Goal: Task Accomplishment & Management: Complete application form

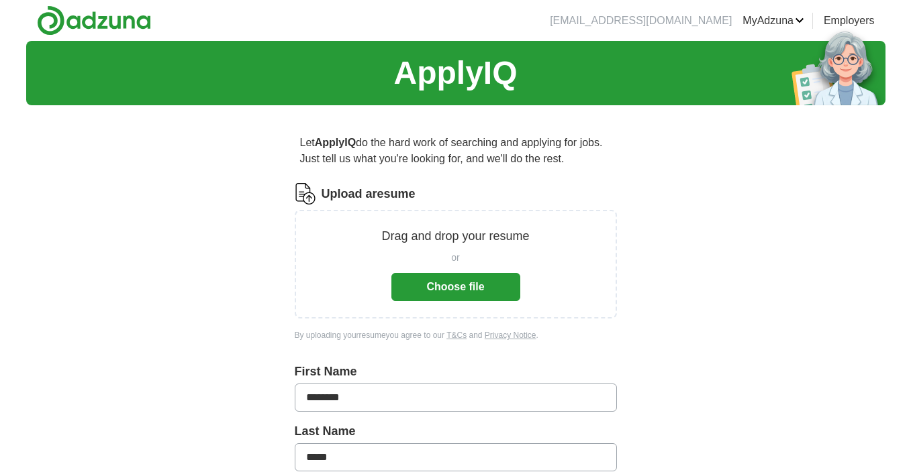
click at [470, 291] on button "Choose file" at bounding box center [455, 287] width 129 height 28
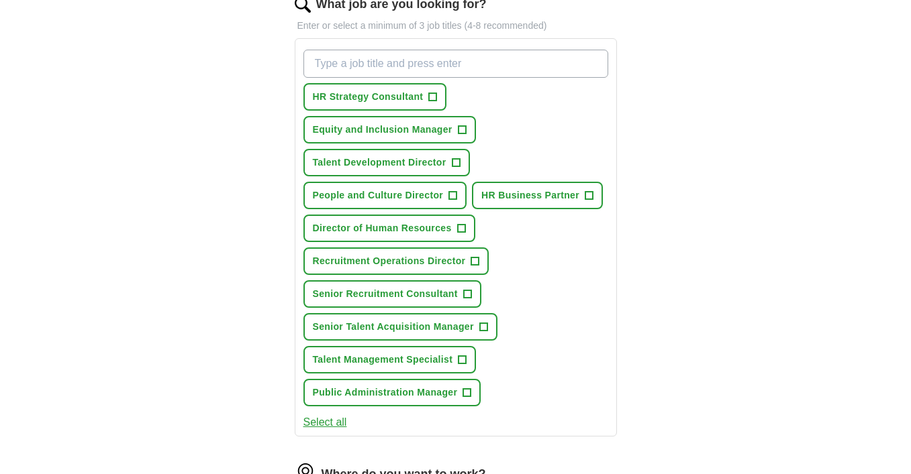
scroll to position [458, 0]
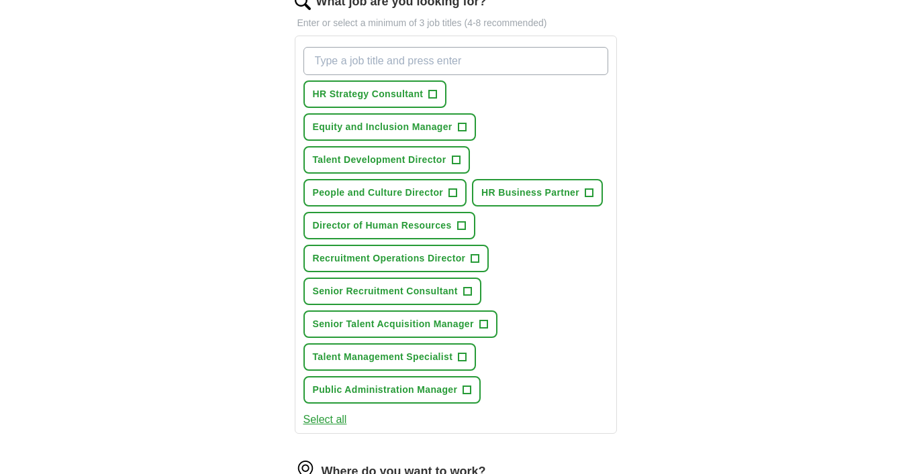
click at [413, 54] on input "What job are you looking for?" at bounding box center [455, 61] width 305 height 28
type input "managing director of talent"
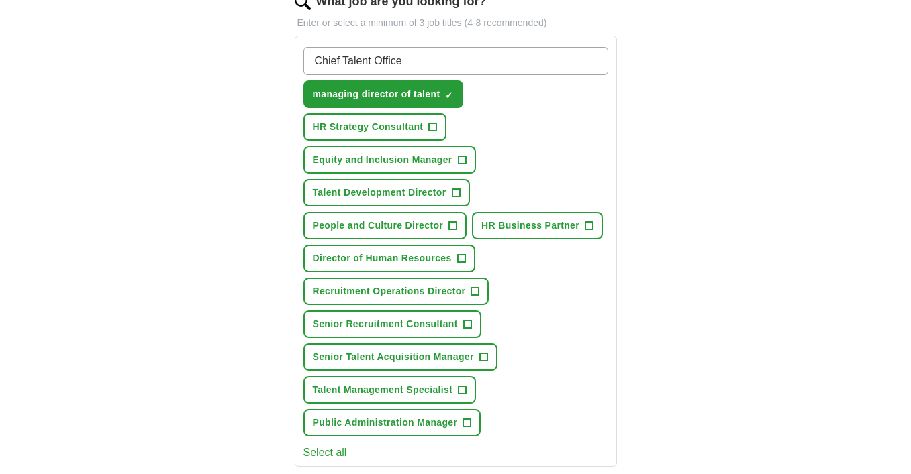
type input "Chief Talent Officer"
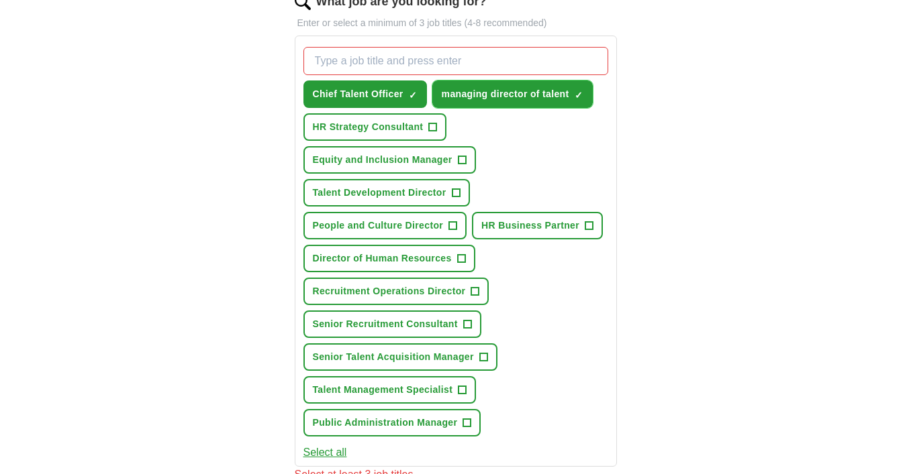
click at [519, 96] on span "managing director of talent" at bounding box center [506, 94] width 128 height 14
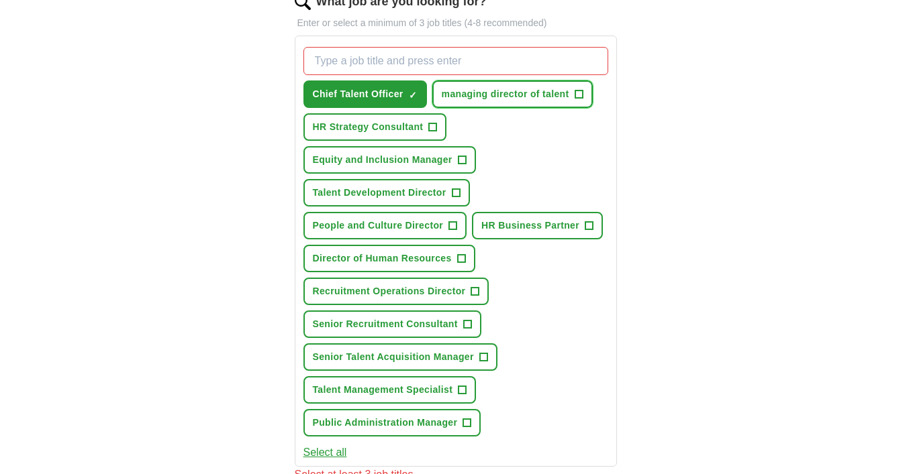
click at [569, 95] on button "managing director of talent +" at bounding box center [512, 95] width 160 height 28
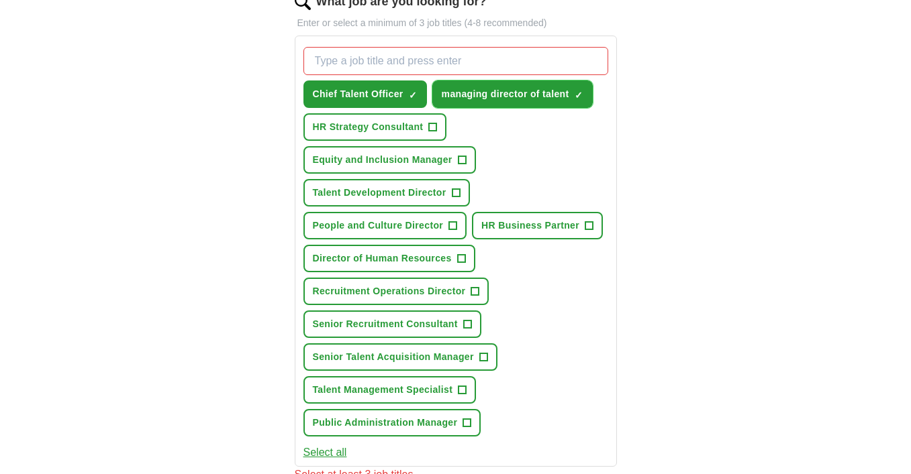
click at [569, 95] on button "managing director of talent ✓ ×" at bounding box center [512, 95] width 160 height 28
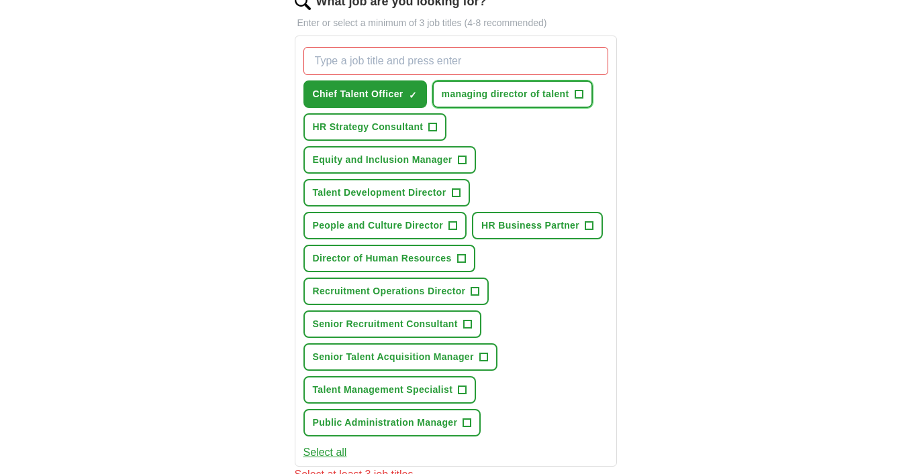
click at [579, 93] on span "+" at bounding box center [578, 94] width 8 height 11
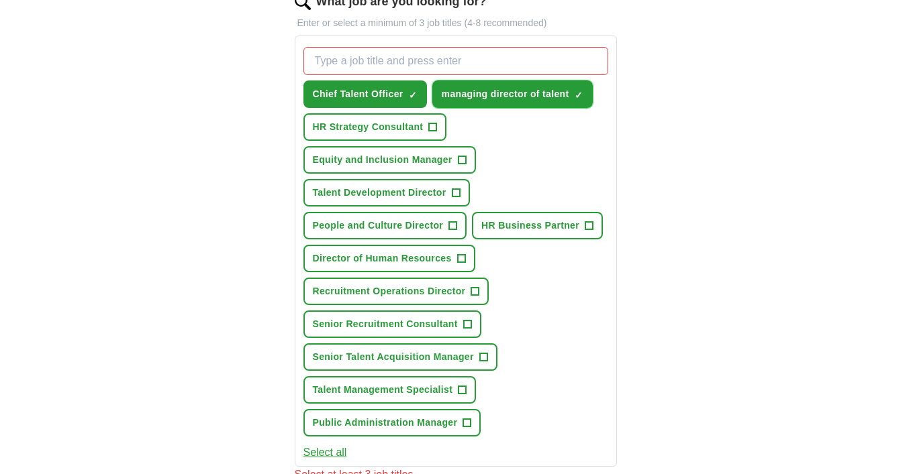
click at [0, 0] on span "×" at bounding box center [0, 0] width 0 height 0
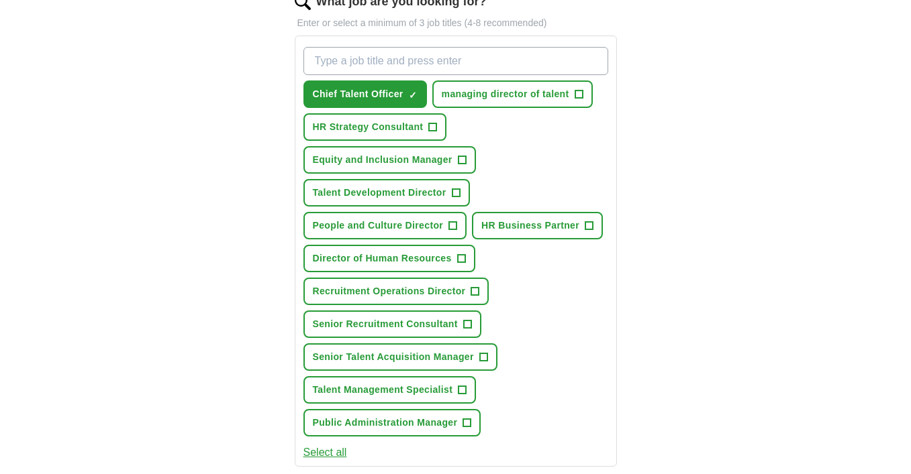
click at [490, 60] on input "What job are you looking for?" at bounding box center [455, 61] width 305 height 28
click at [481, 92] on span "managing director of talent" at bounding box center [506, 94] width 128 height 14
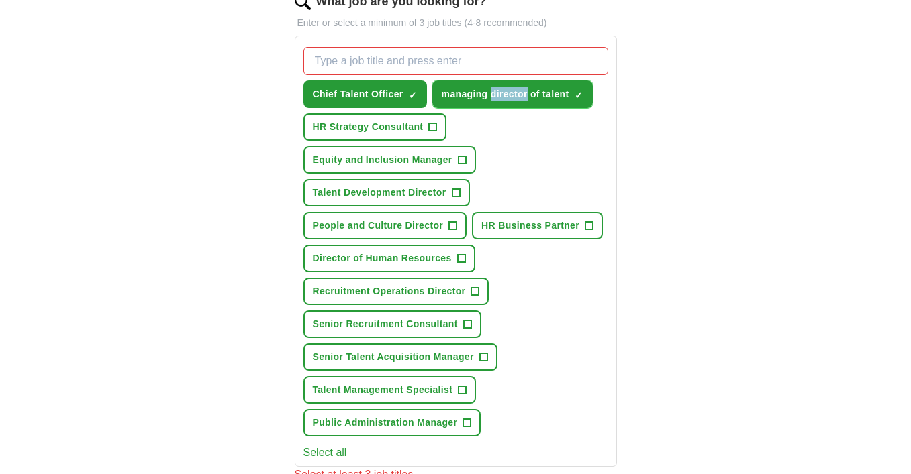
click at [481, 92] on span "managing director of talent" at bounding box center [506, 94] width 128 height 14
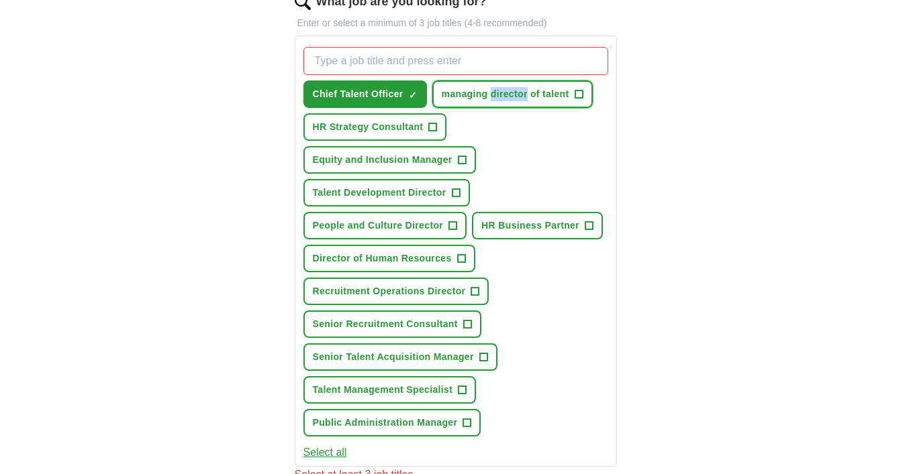
click at [551, 92] on span "managing director of talent" at bounding box center [506, 94] width 128 height 14
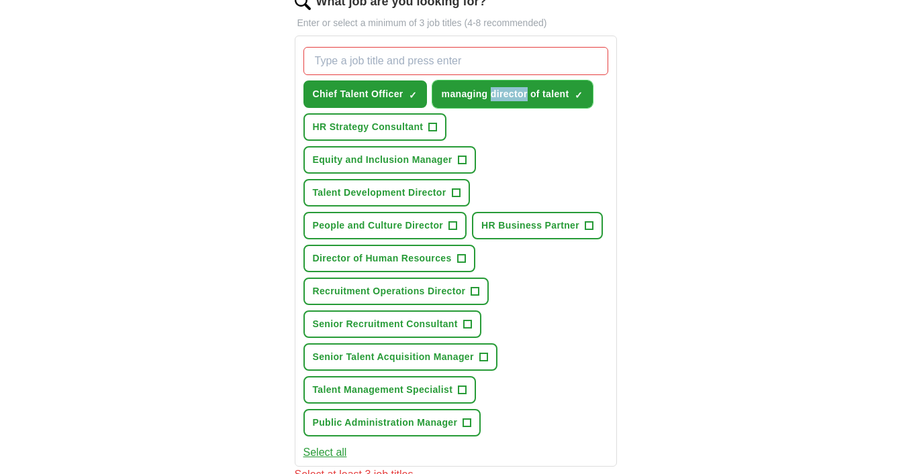
click at [0, 0] on span "×" at bounding box center [0, 0] width 0 height 0
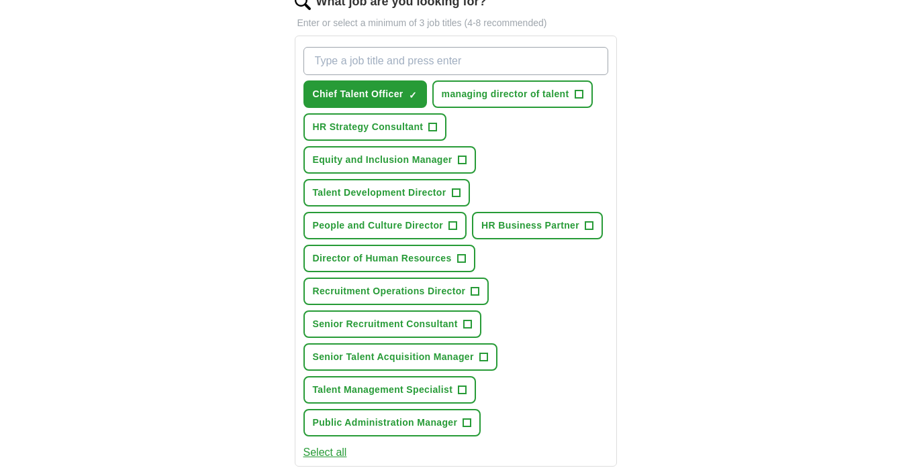
click at [442, 59] on input "What job are you looking for?" at bounding box center [455, 61] width 305 height 28
type input "Managing Director of Talent"
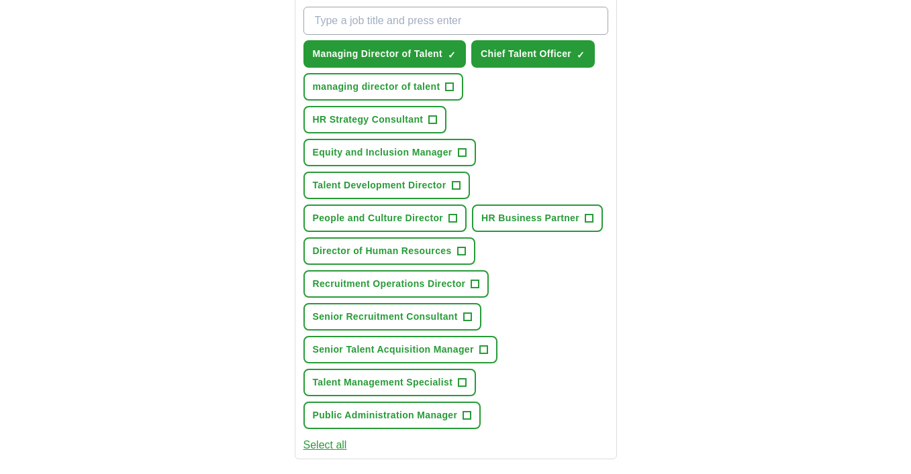
scroll to position [509, 0]
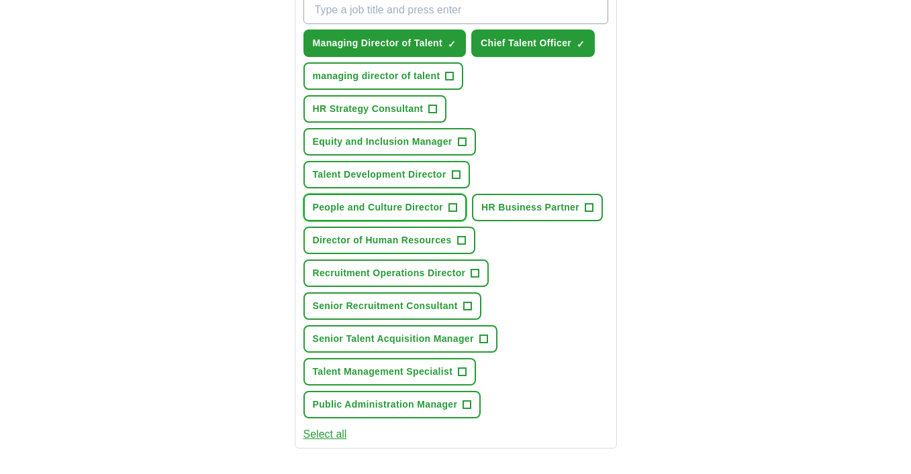
click at [454, 208] on span "+" at bounding box center [453, 208] width 8 height 11
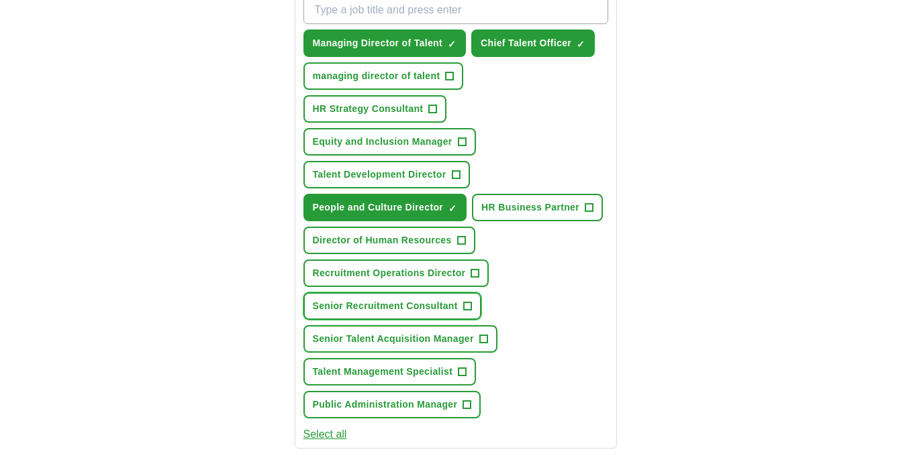
click at [468, 304] on span "+" at bounding box center [467, 306] width 8 height 11
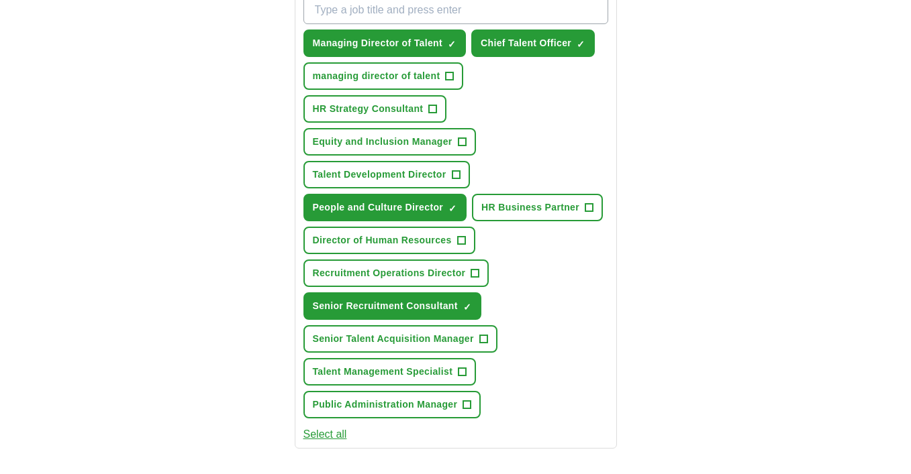
click at [400, 15] on input "What job are you looking for?" at bounding box center [455, 10] width 305 height 28
type input "Senior Director of Talent"
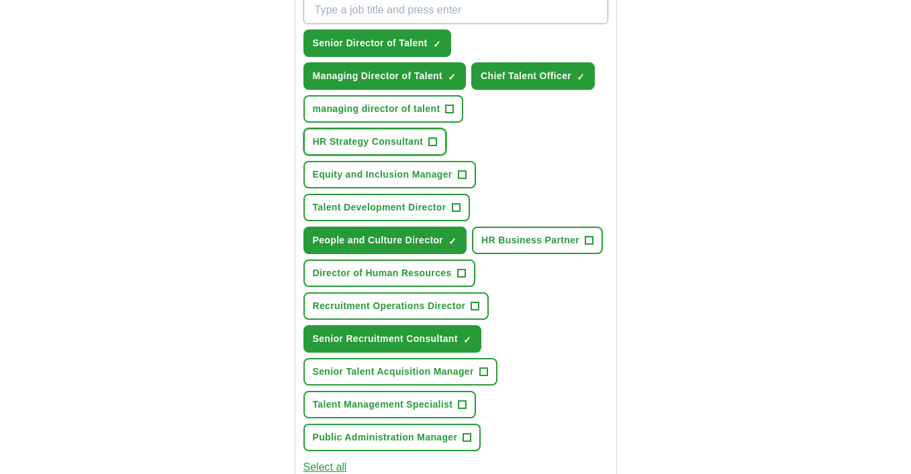
click at [432, 142] on span "+" at bounding box center [433, 142] width 8 height 11
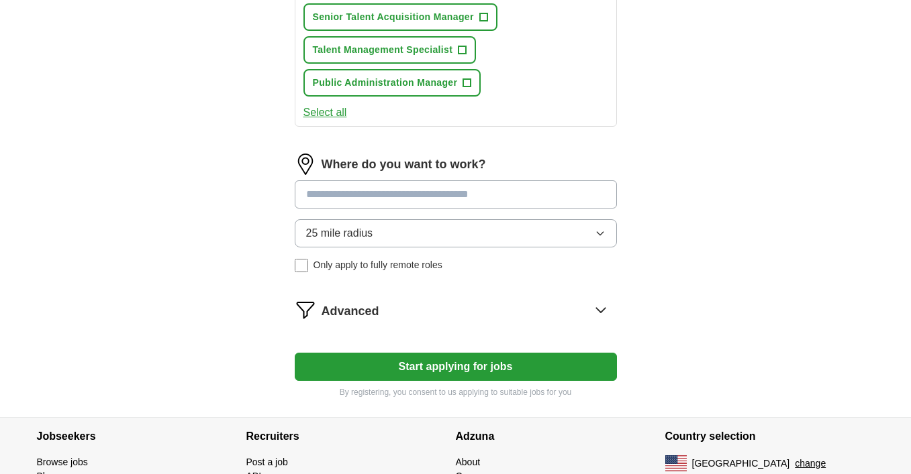
scroll to position [872, 0]
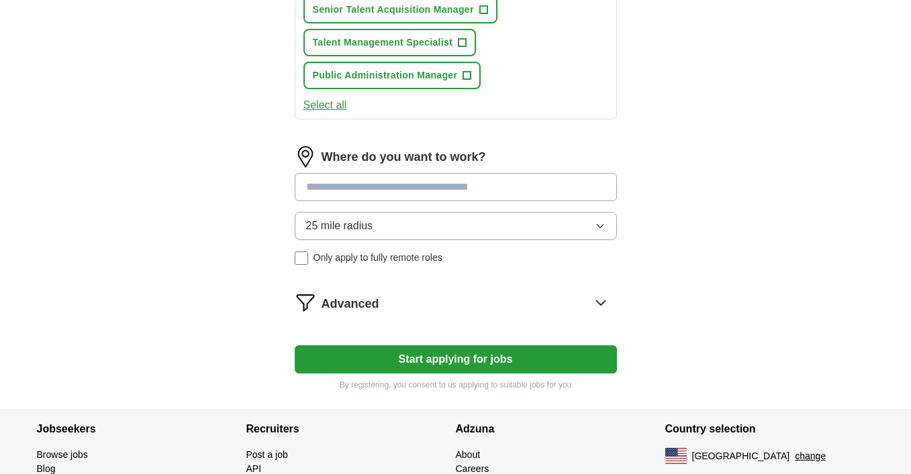
click at [468, 190] on input at bounding box center [456, 187] width 322 height 28
type input "*"
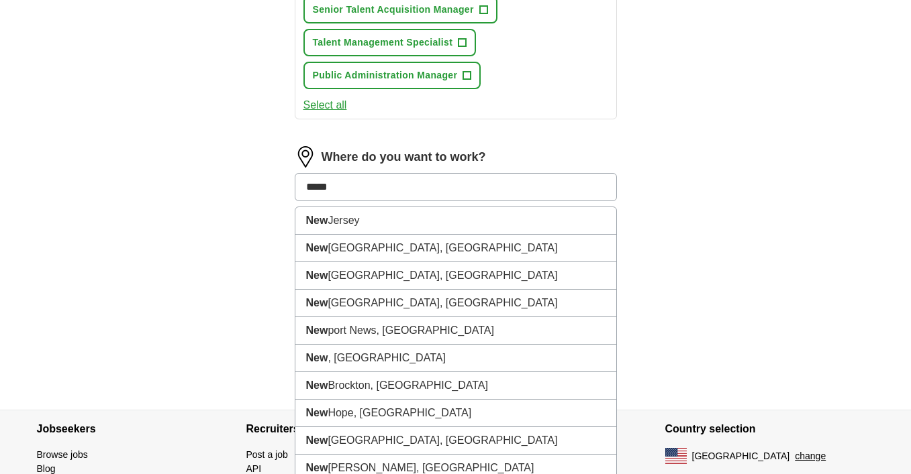
type input "******"
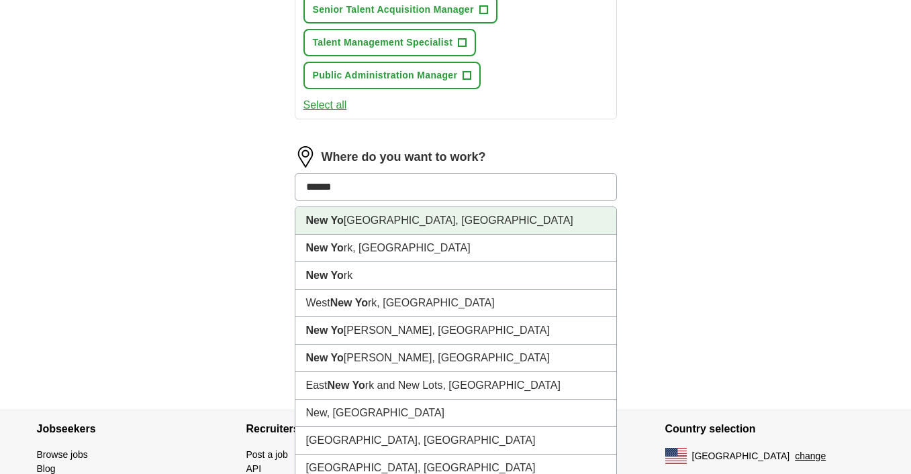
click at [440, 220] on li "[GEOGRAPHIC_DATA], [GEOGRAPHIC_DATA]" at bounding box center [455, 221] width 321 height 28
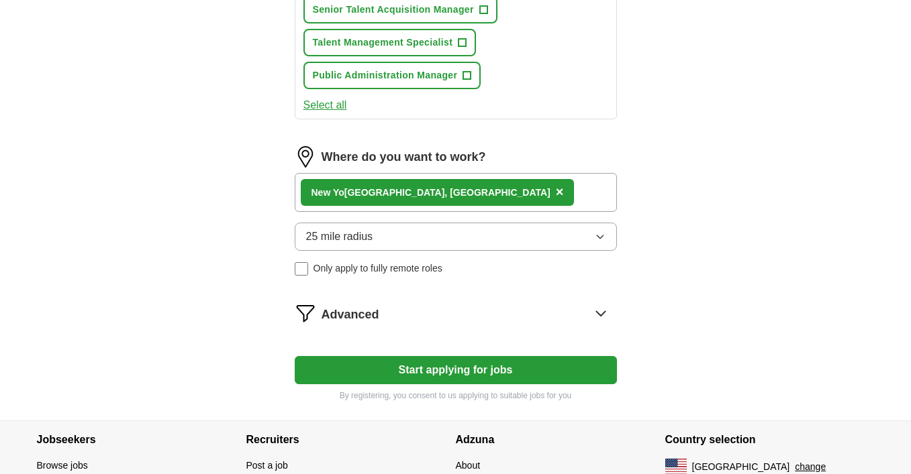
click at [399, 315] on div "Advanced" at bounding box center [468, 313] width 295 height 21
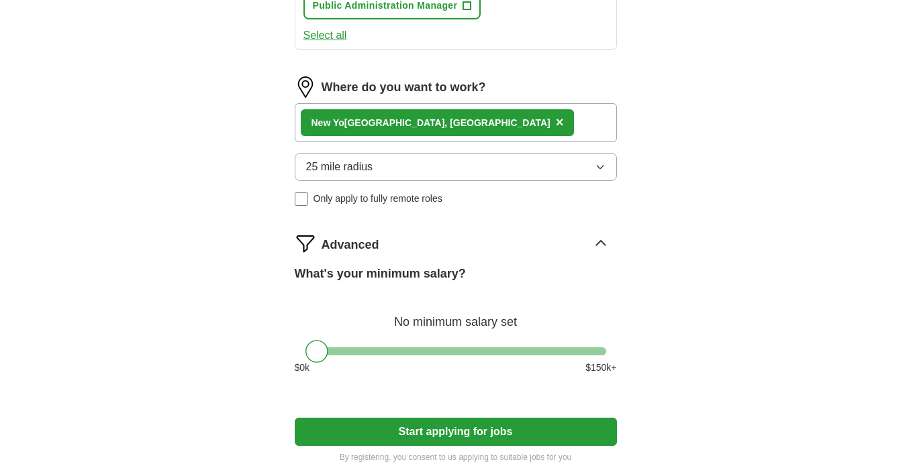
scroll to position [944, 0]
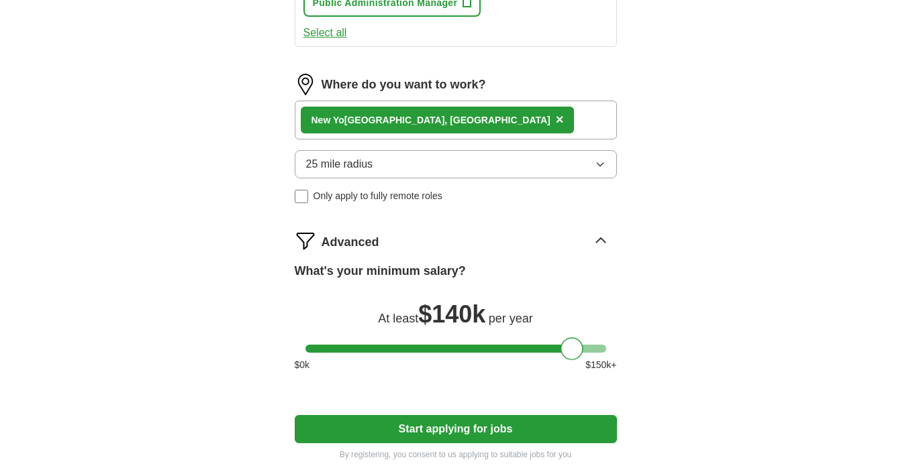
drag, startPoint x: 317, startPoint y: 348, endPoint x: 573, endPoint y: 351, distance: 255.7
click at [573, 351] on div at bounding box center [571, 349] width 23 height 23
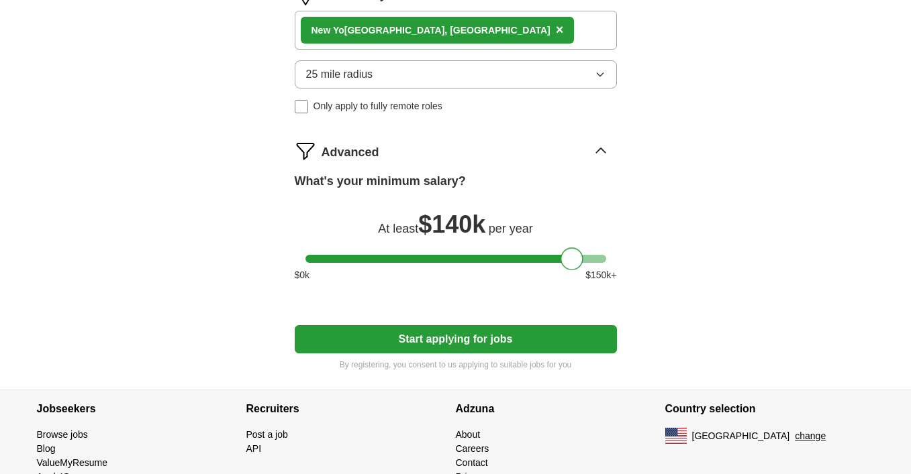
scroll to position [1085, 0]
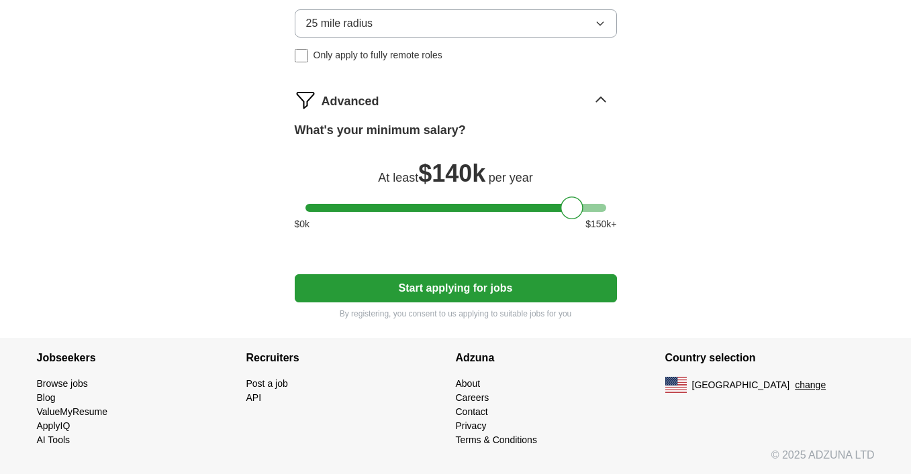
click at [462, 294] on button "Start applying for jobs" at bounding box center [456, 288] width 322 height 28
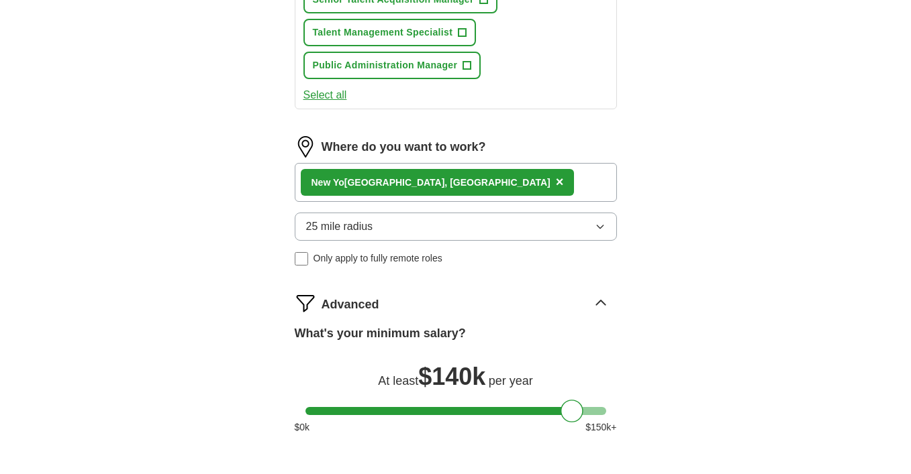
select select "**"
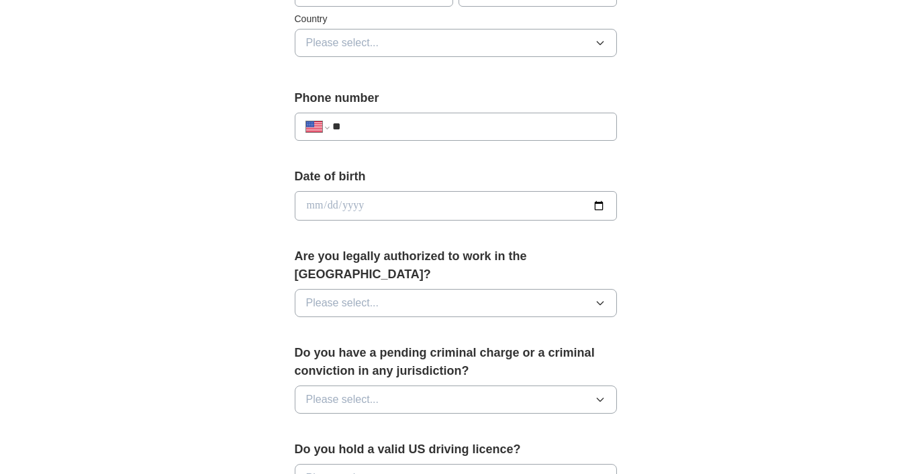
scroll to position [440, 0]
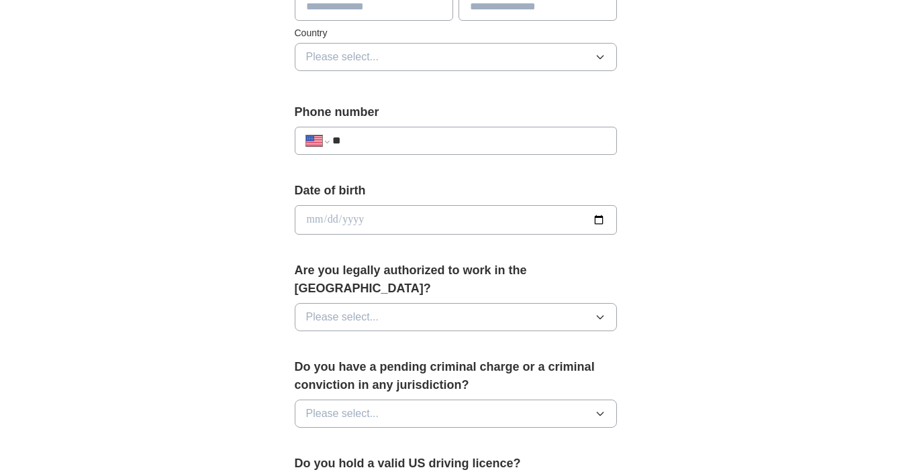
click at [406, 303] on button "Please select..." at bounding box center [456, 317] width 322 height 28
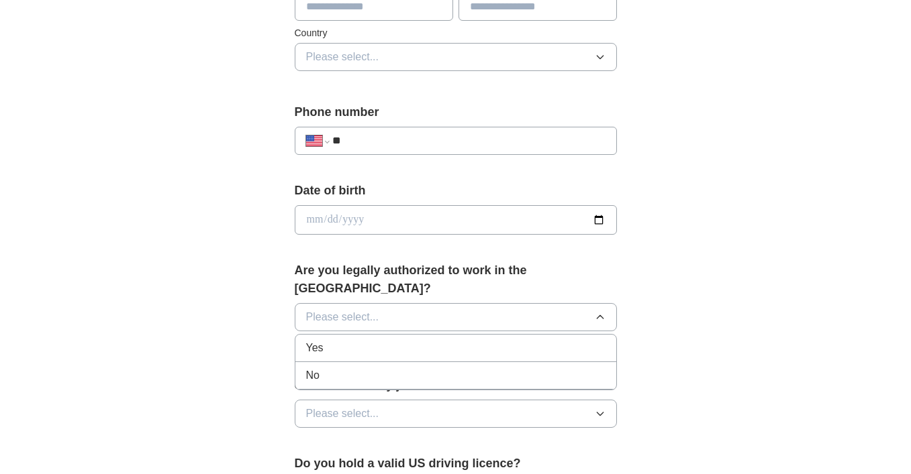
click at [409, 340] on div "Yes" at bounding box center [455, 348] width 299 height 16
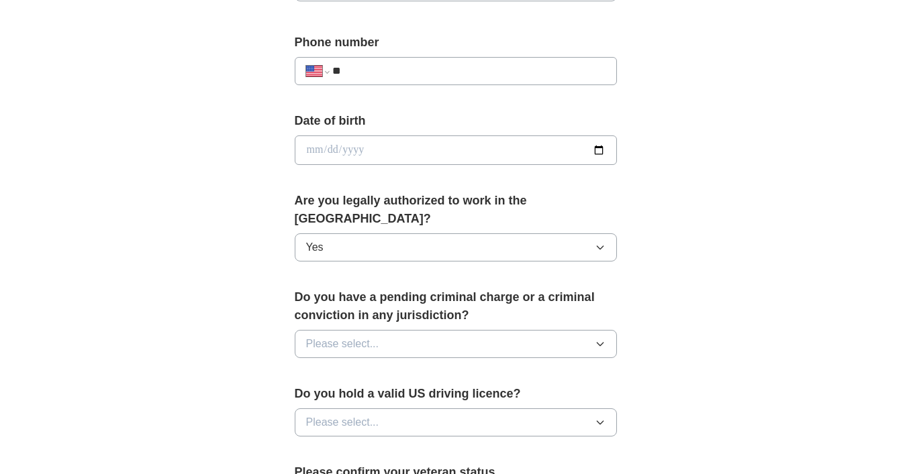
scroll to position [514, 0]
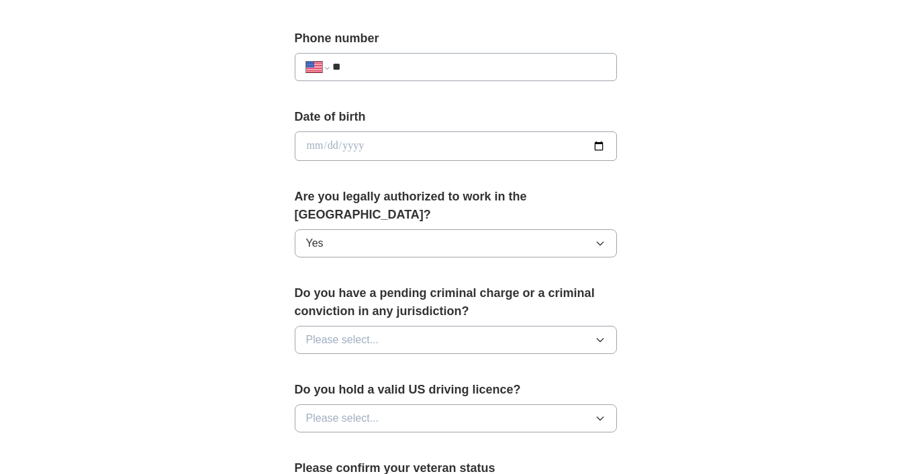
click at [410, 326] on button "Please select..." at bounding box center [456, 340] width 322 height 28
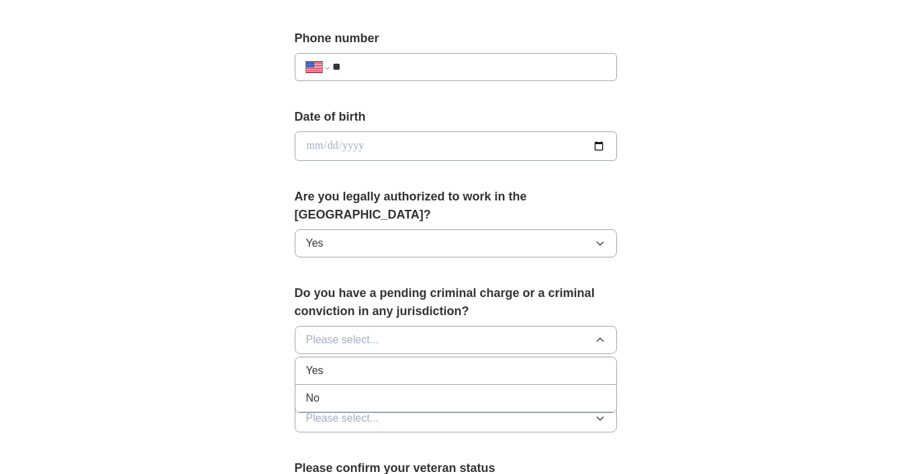
click at [415, 391] on div "No" at bounding box center [455, 399] width 299 height 16
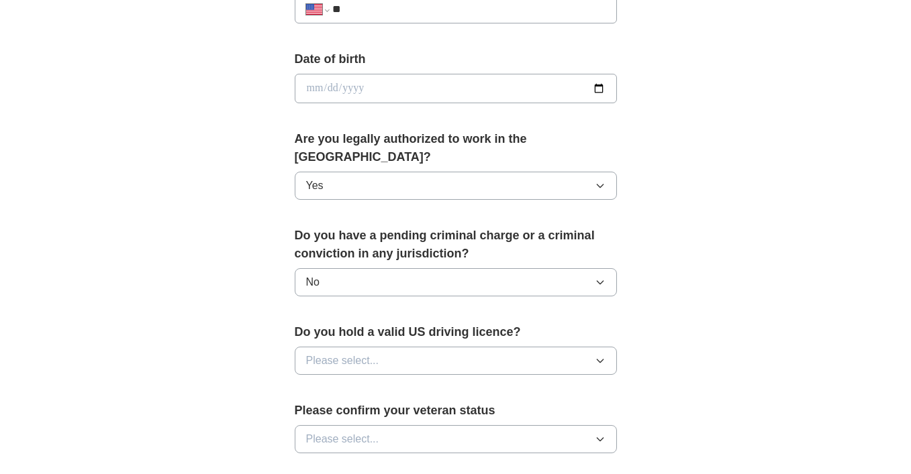
scroll to position [579, 0]
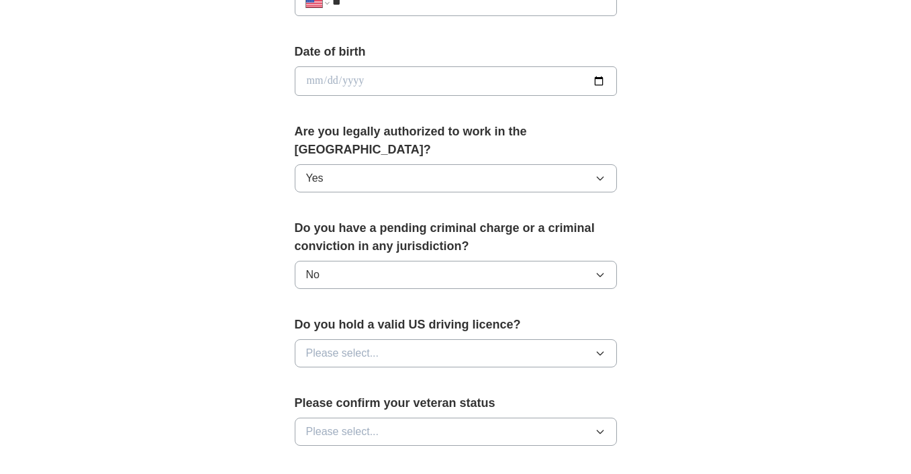
click at [415, 340] on button "Please select..." at bounding box center [456, 354] width 322 height 28
click at [418, 376] on div "Yes" at bounding box center [455, 384] width 299 height 16
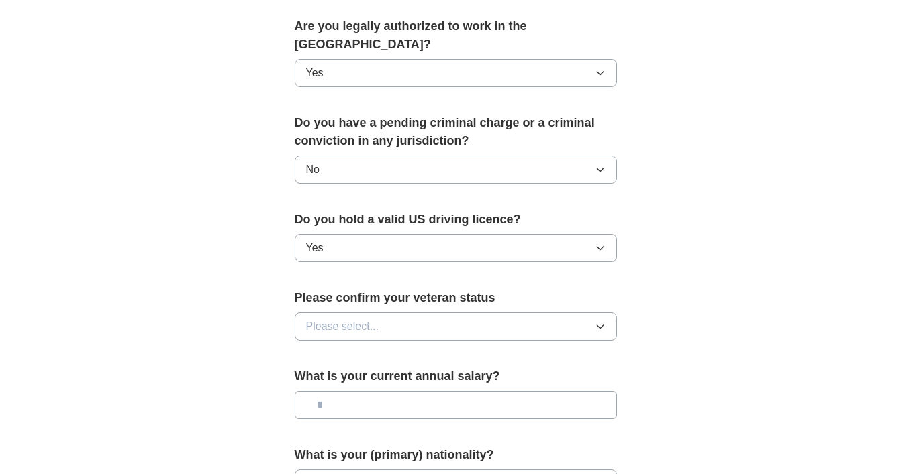
scroll to position [715, 0]
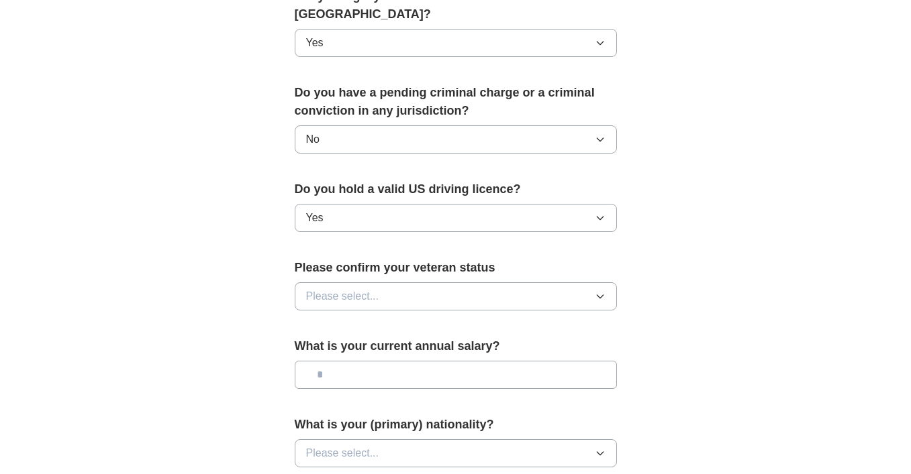
click at [421, 283] on button "Please select..." at bounding box center [456, 297] width 322 height 28
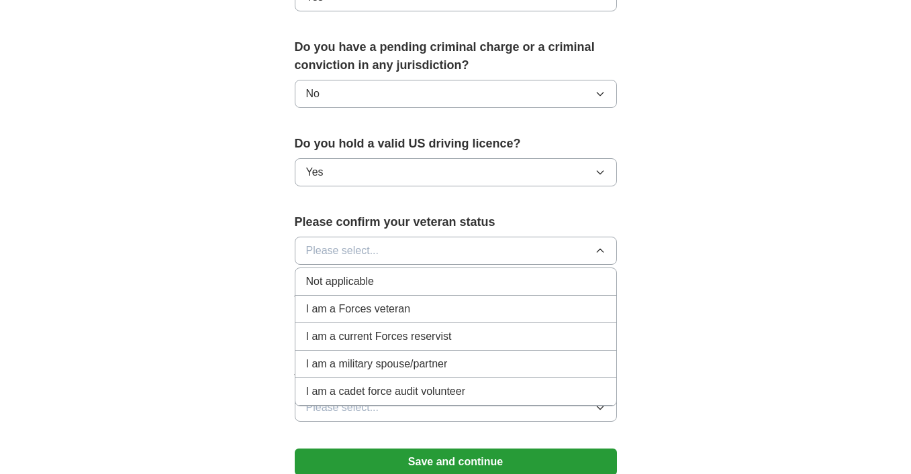
scroll to position [750, 0]
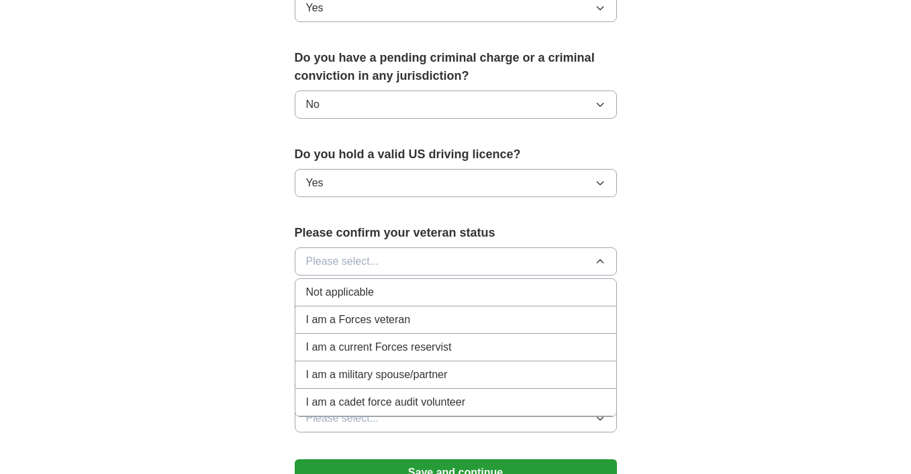
click at [432, 285] on div "Not applicable" at bounding box center [455, 293] width 299 height 16
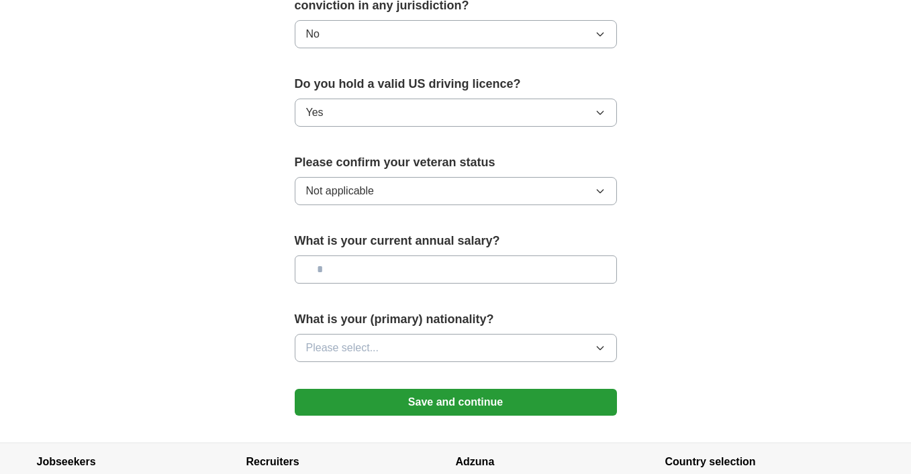
scroll to position [830, 0]
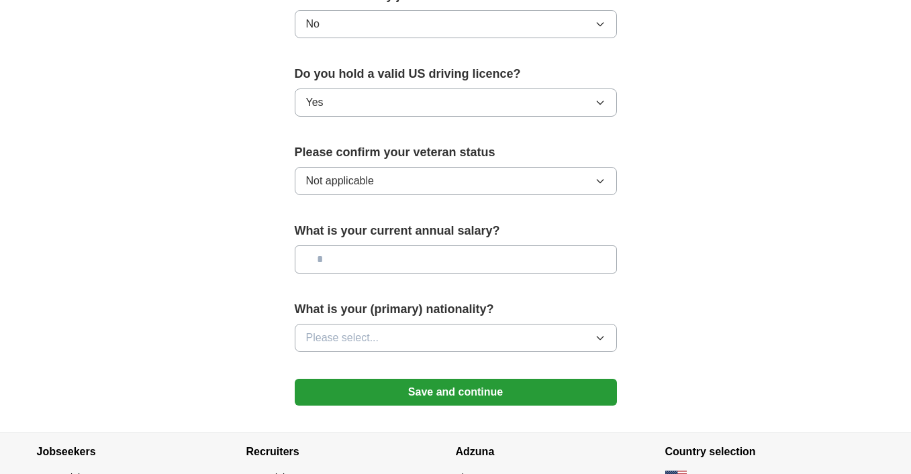
click at [444, 379] on button "Save and continue" at bounding box center [456, 392] width 322 height 27
